Goal: Complete application form

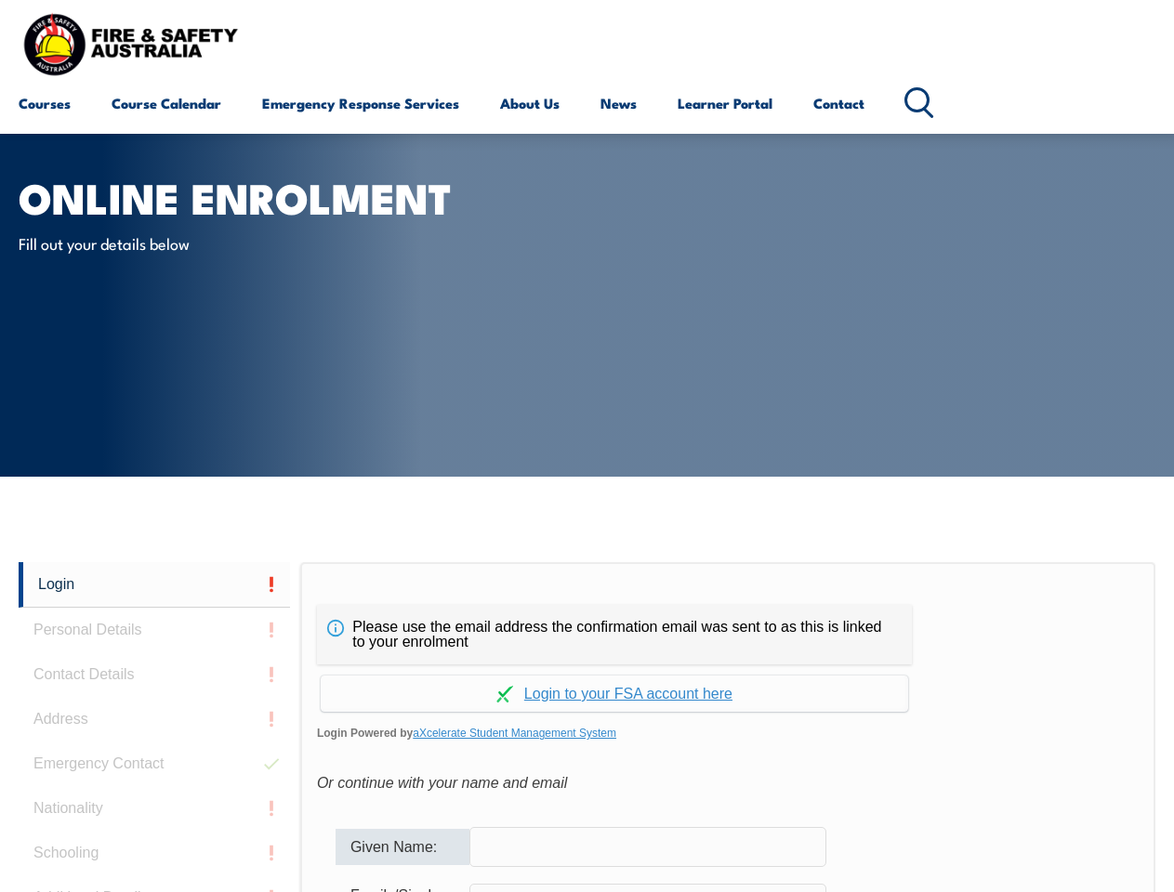
scroll to position [325, 0]
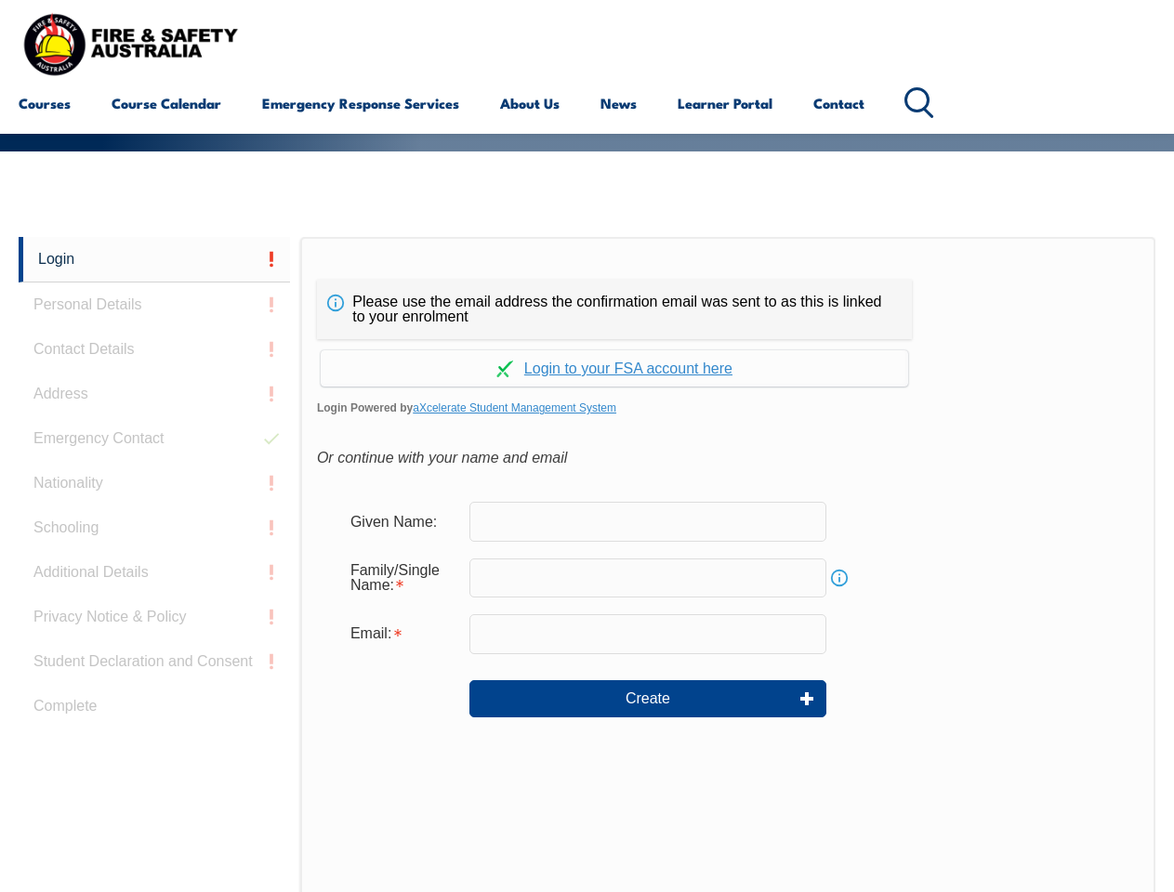
click at [586, 283] on div "Please use the email address the confirmation email was sent to as this is link…" at bounding box center [614, 309] width 595 height 59
click at [586, 564] on input "text" at bounding box center [647, 578] width 357 height 39
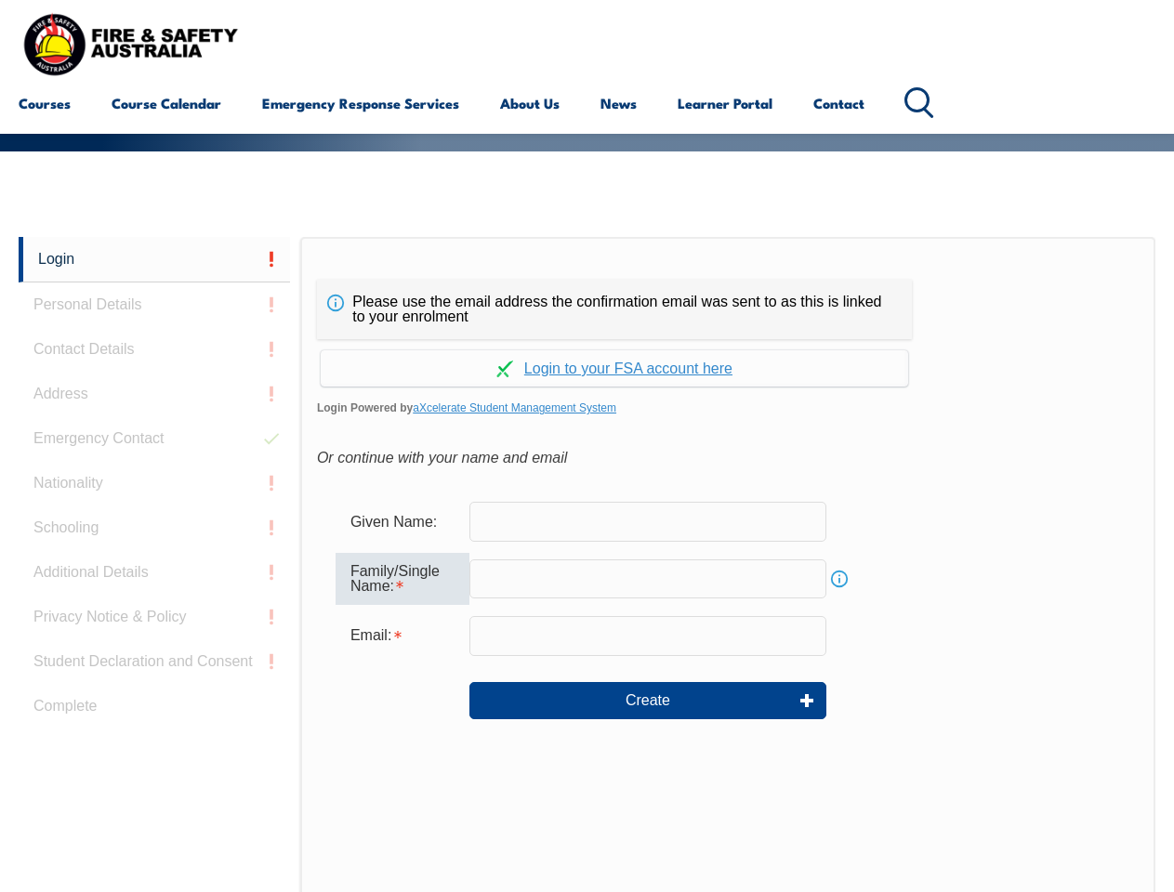
click at [154, 259] on link "Login" at bounding box center [154, 260] width 271 height 46
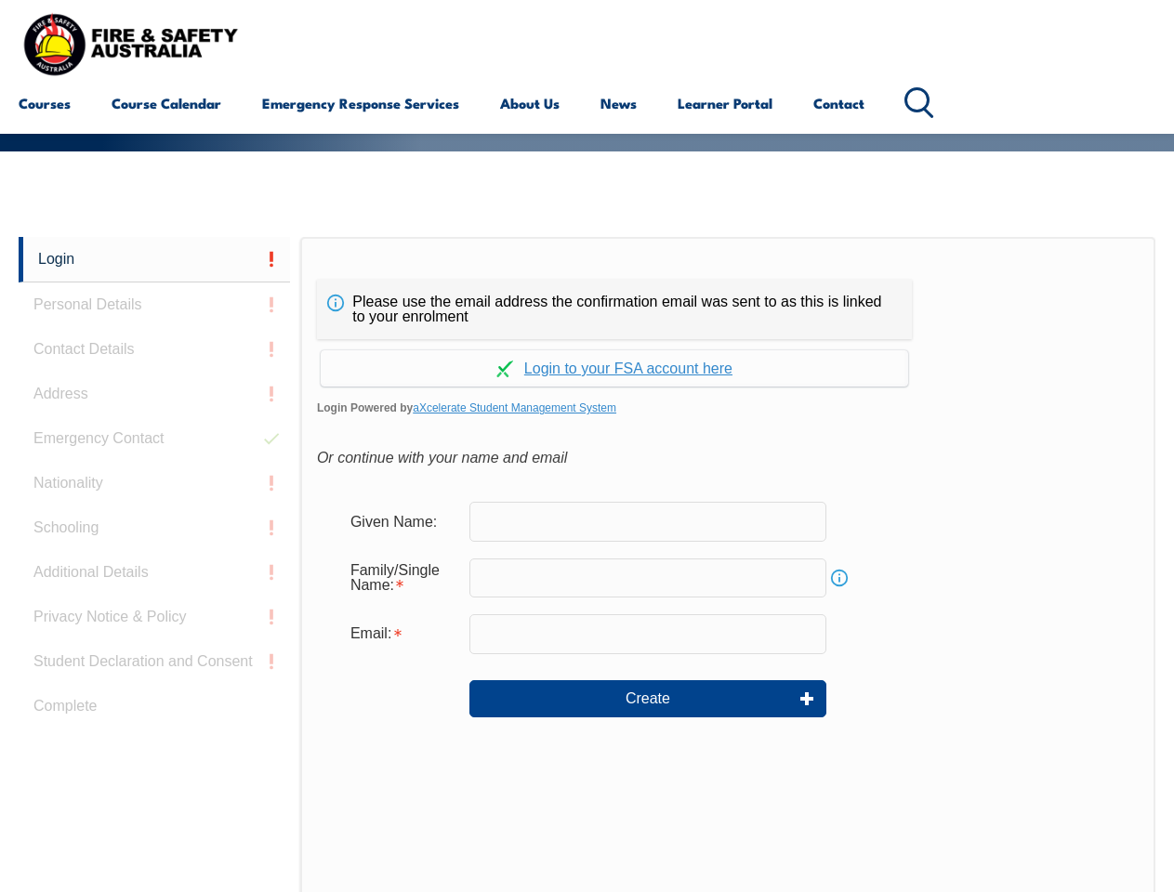
click at [154, 305] on div "Login Personal Details Contact Details Address Emergency Contact Nationality Sc…" at bounding box center [160, 701] width 282 height 928
click at [154, 349] on div "Login Personal Details Contact Details Address Emergency Contact Nationality Sc…" at bounding box center [160, 701] width 282 height 928
click at [154, 394] on div "Login Personal Details Contact Details Address Emergency Contact Nationality Sc…" at bounding box center [160, 701] width 282 height 928
click at [154, 439] on div "Login Personal Details Contact Details Address Emergency Contact Nationality Sc…" at bounding box center [160, 701] width 282 height 928
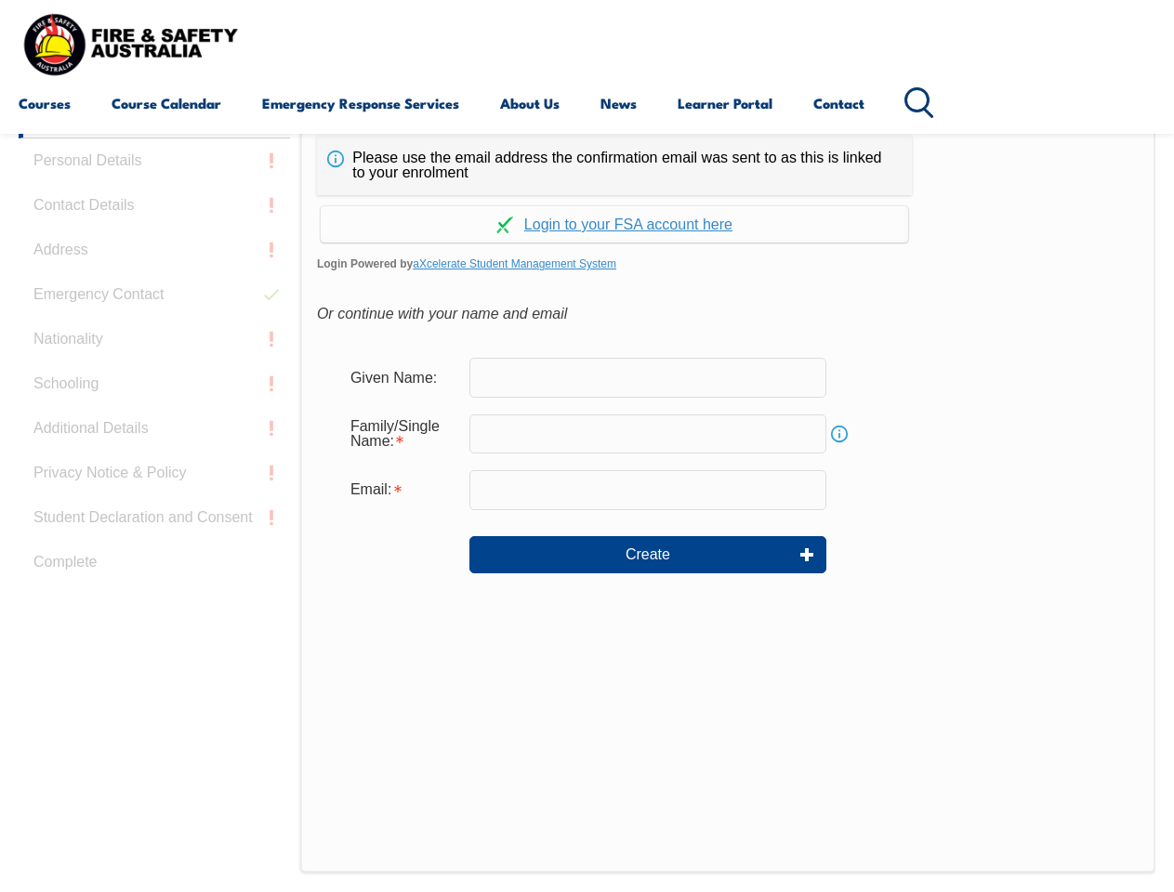
click at [154, 483] on div "Login Personal Details Contact Details Address Emergency Contact Nationality Sc…" at bounding box center [160, 557] width 282 height 928
click at [154, 528] on div "Login Personal Details Contact Details Address Emergency Contact Nationality Sc…" at bounding box center [160, 557] width 282 height 928
click at [154, 573] on div "Login Personal Details Contact Details Address Emergency Contact Nationality Sc…" at bounding box center [160, 557] width 282 height 928
